Goal: Information Seeking & Learning: Check status

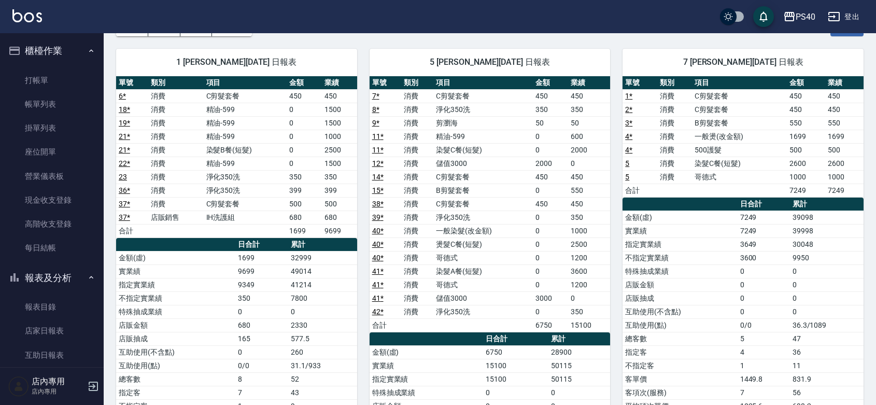
scroll to position [151, 0]
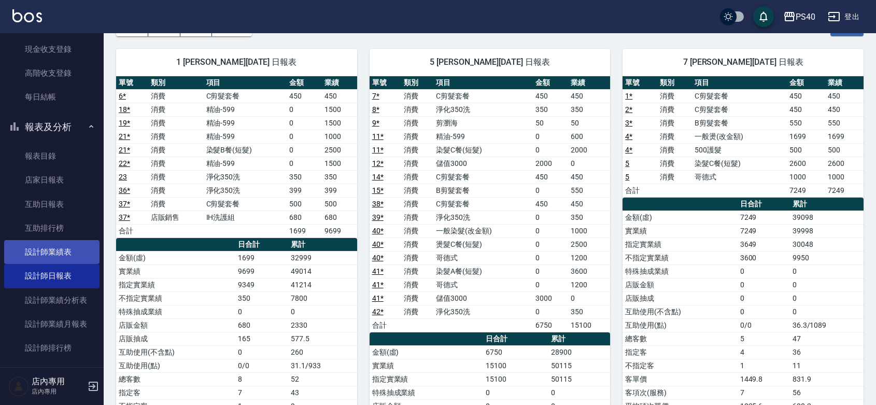
click at [71, 244] on link "設計師業績表" at bounding box center [51, 252] width 95 height 24
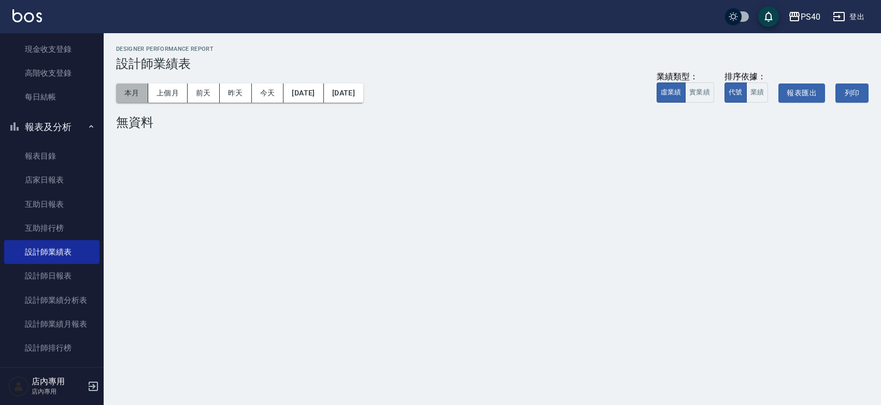
click at [123, 90] on button "本月" at bounding box center [132, 92] width 32 height 19
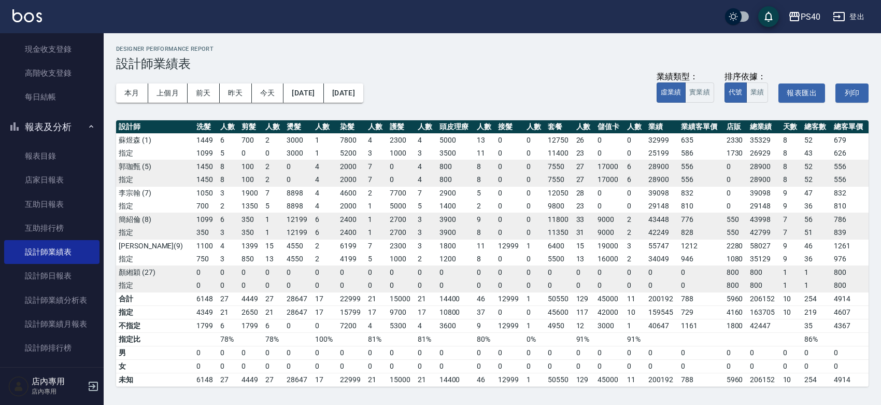
click at [449, 19] on div "PS40 登出" at bounding box center [440, 16] width 881 height 33
click at [801, 17] on div "PS40" at bounding box center [811, 16] width 20 height 13
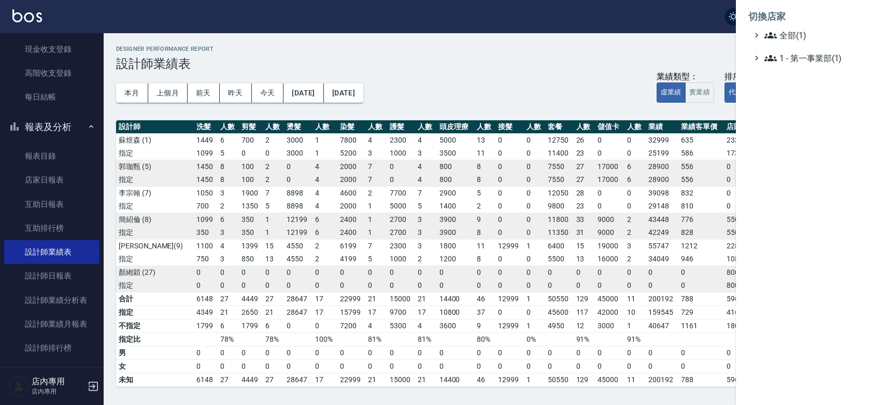
click at [801, 19] on li "切換店家" at bounding box center [808, 16] width 120 height 25
click at [629, 29] on div at bounding box center [440, 202] width 881 height 405
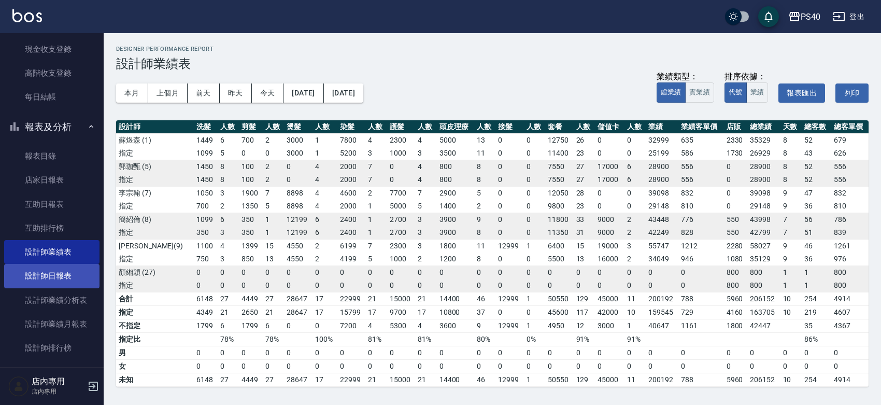
click at [58, 271] on link "設計師日報表" at bounding box center [51, 276] width 95 height 24
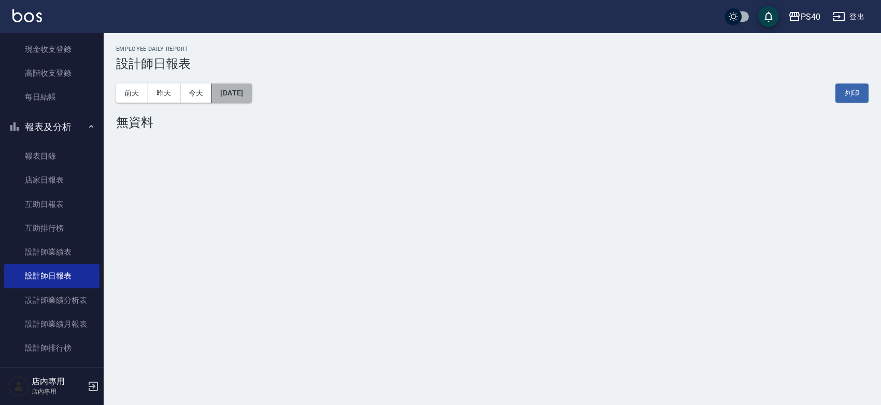
click at [245, 88] on button "[DATE]" at bounding box center [231, 92] width 39 height 19
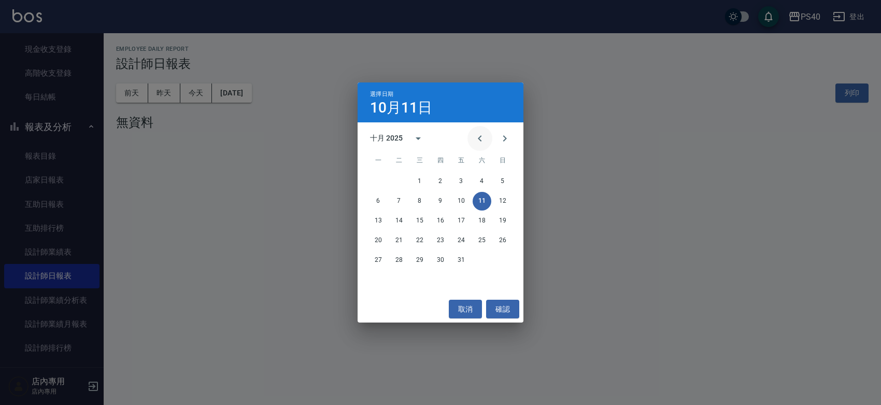
click at [474, 140] on icon "Previous month" at bounding box center [480, 138] width 12 height 12
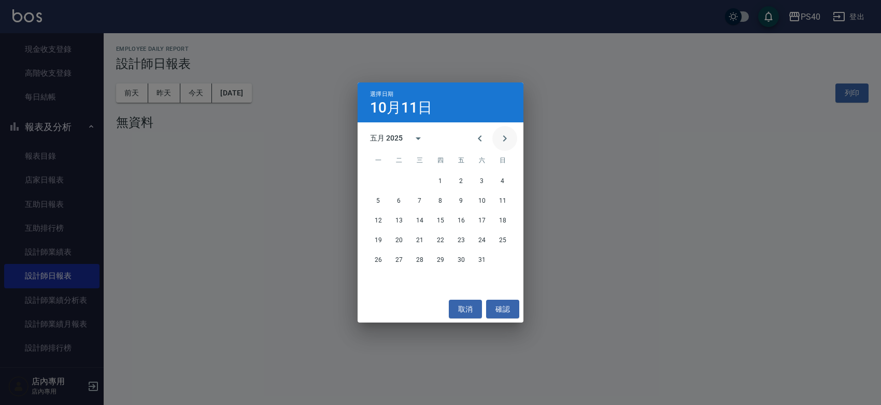
click at [502, 143] on icon "Next month" at bounding box center [505, 138] width 12 height 12
click at [462, 238] on button "20" at bounding box center [461, 240] width 19 height 19
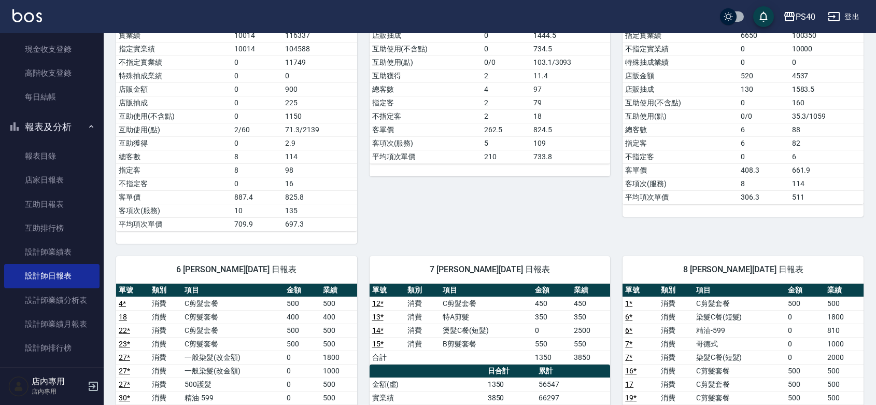
scroll to position [453, 0]
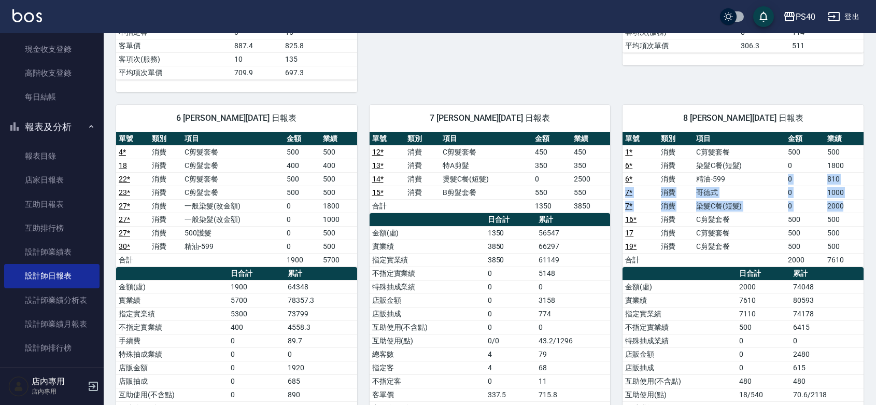
drag, startPoint x: 848, startPoint y: 208, endPoint x: 789, endPoint y: 177, distance: 67.0
click at [789, 177] on tbody "1 * 消費 C剪髮套餐 500 500 6 * 消費 染髮C餐(短髮) 0 1800 6 * 消費 精油-599 0 810 7 * 消費 哥德式 0 10…" at bounding box center [742, 205] width 241 height 121
click at [789, 177] on td "0" at bounding box center [804, 178] width 39 height 13
drag, startPoint x: 846, startPoint y: 208, endPoint x: 841, endPoint y: 193, distance: 16.6
click at [841, 193] on tbody "1 * 消費 C剪髮套餐 500 500 6 * 消費 染髮C餐(短髮) 0 1800 6 * 消費 精油-599 0 810 7 * 消費 哥德式 0 10…" at bounding box center [742, 205] width 241 height 121
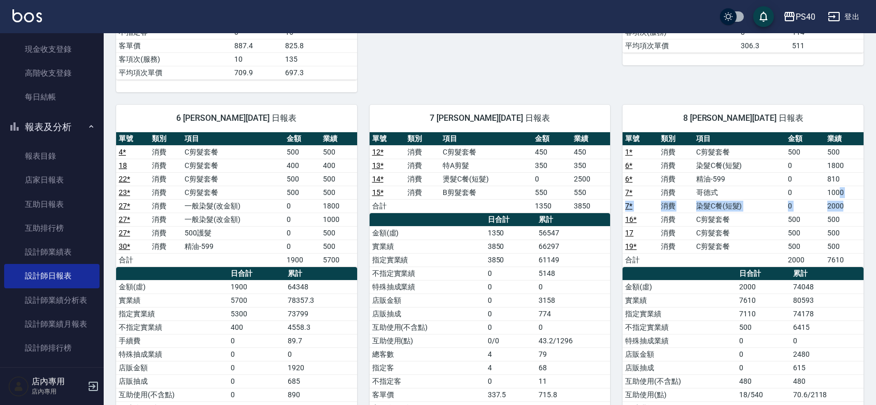
click at [841, 193] on td "1000" at bounding box center [843, 192] width 39 height 13
drag, startPoint x: 847, startPoint y: 205, endPoint x: 834, endPoint y: 205, distance: 13.0
click at [834, 205] on td "2000" at bounding box center [843, 205] width 39 height 13
click at [834, 204] on td "2000" at bounding box center [843, 205] width 39 height 13
drag, startPoint x: 845, startPoint y: 211, endPoint x: 824, endPoint y: 211, distance: 20.2
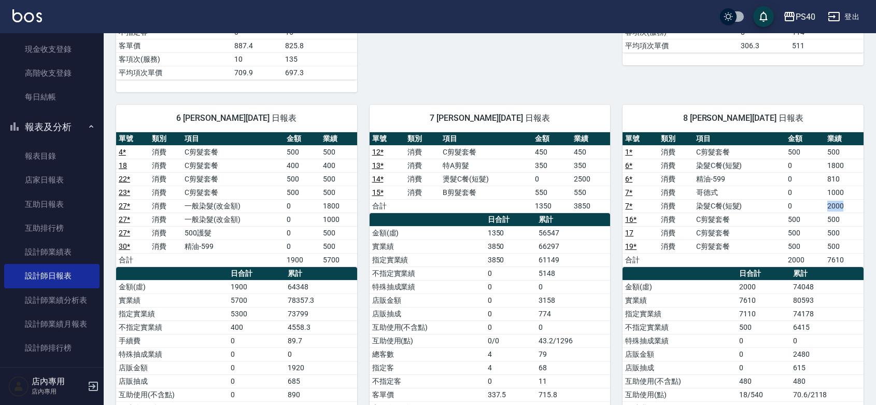
click at [824, 211] on td "2000" at bounding box center [843, 205] width 39 height 13
drag, startPoint x: 845, startPoint y: 208, endPoint x: 837, endPoint y: 206, distance: 8.2
click at [837, 206] on td "2000" at bounding box center [843, 205] width 39 height 13
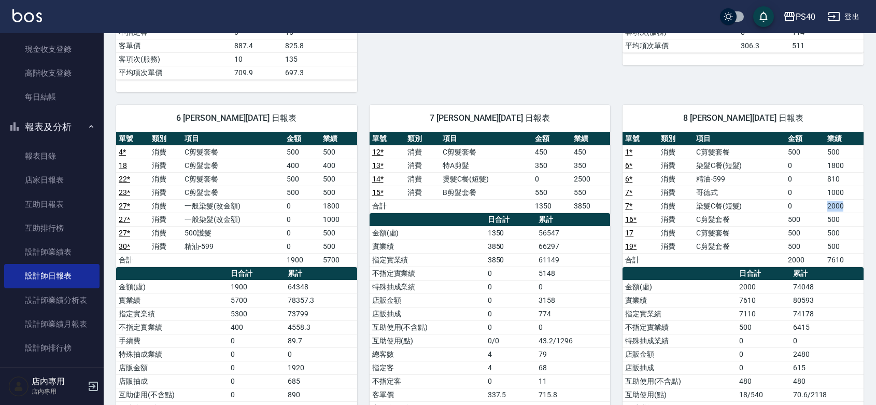
drag, startPoint x: 852, startPoint y: 211, endPoint x: 823, endPoint y: 212, distance: 29.6
click at [823, 212] on tr "7 * 消費 染髮C餐(短髮) 0 2000" at bounding box center [742, 205] width 241 height 13
click at [823, 212] on td "0" at bounding box center [804, 205] width 39 height 13
drag, startPoint x: 846, startPoint y: 169, endPoint x: 784, endPoint y: 167, distance: 62.7
click at [784, 167] on tr "6 * 消費 染髮C餐(短髮) 0 1800" at bounding box center [742, 165] width 241 height 13
